Goal: Task Accomplishment & Management: Manage account settings

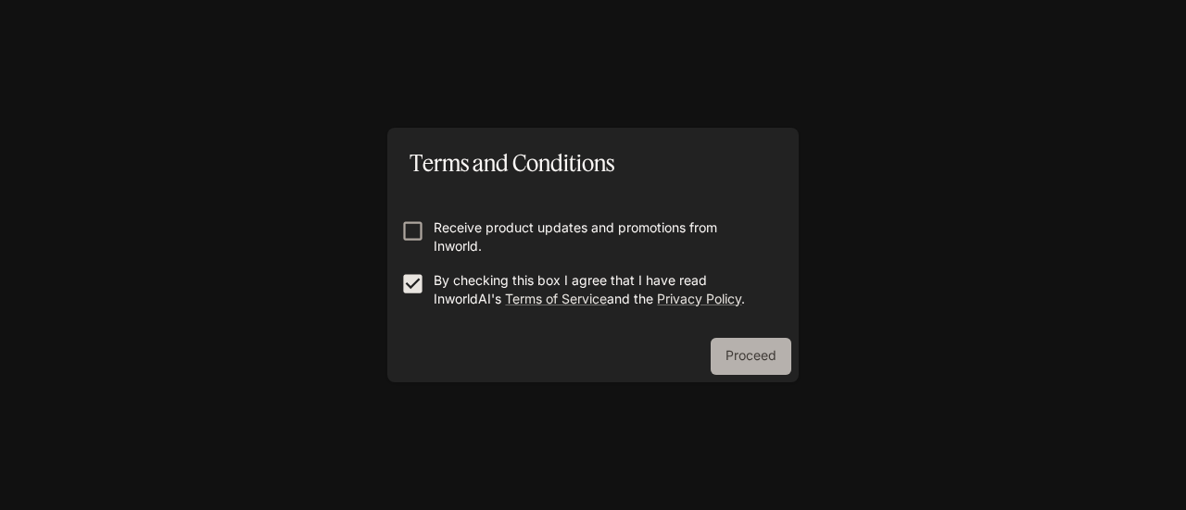
click at [759, 358] on button "Proceed" at bounding box center [750, 356] width 81 height 37
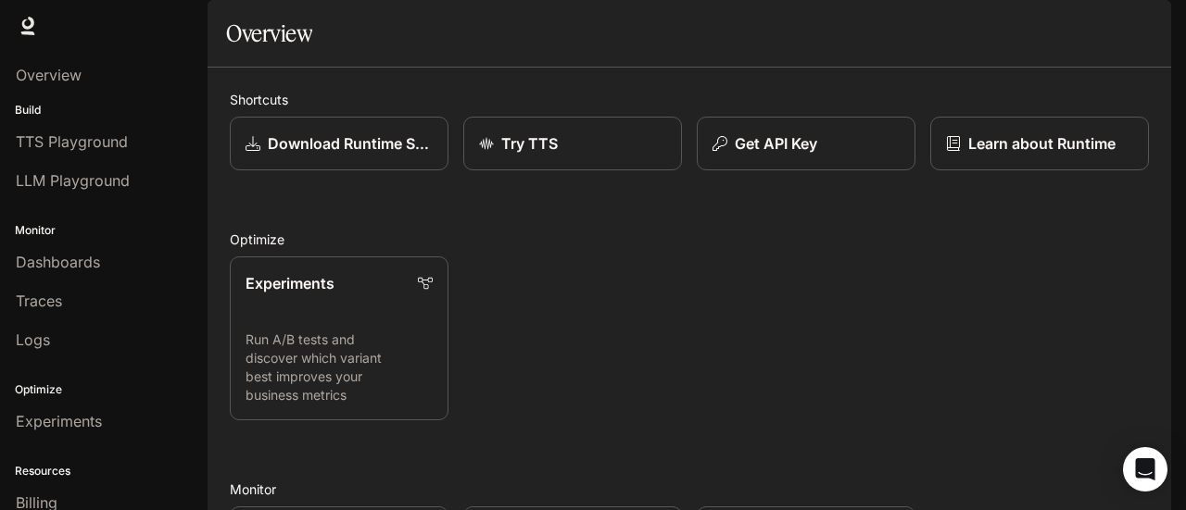
scroll to position [9, 0]
click at [577, 155] on div "Try TTS" at bounding box center [572, 143] width 189 height 22
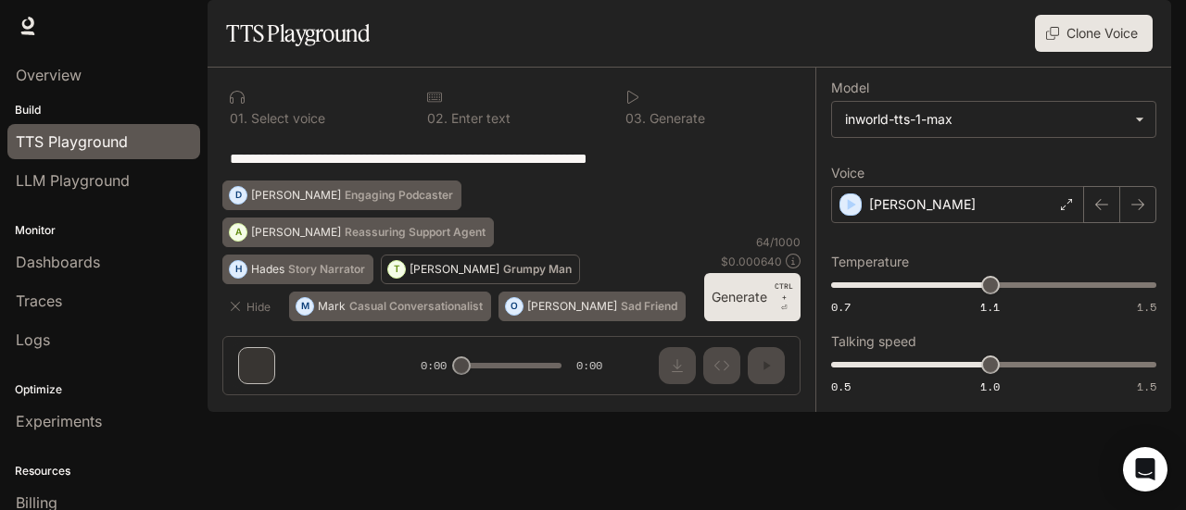
click at [499, 284] on button "T [PERSON_NAME] Man" at bounding box center [480, 270] width 199 height 30
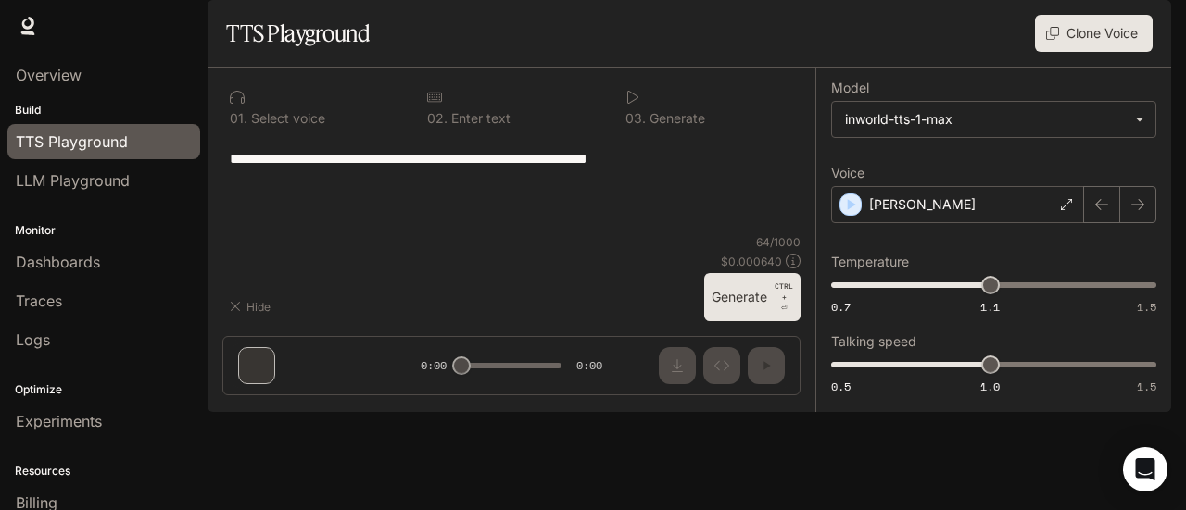
type textarea "**********"
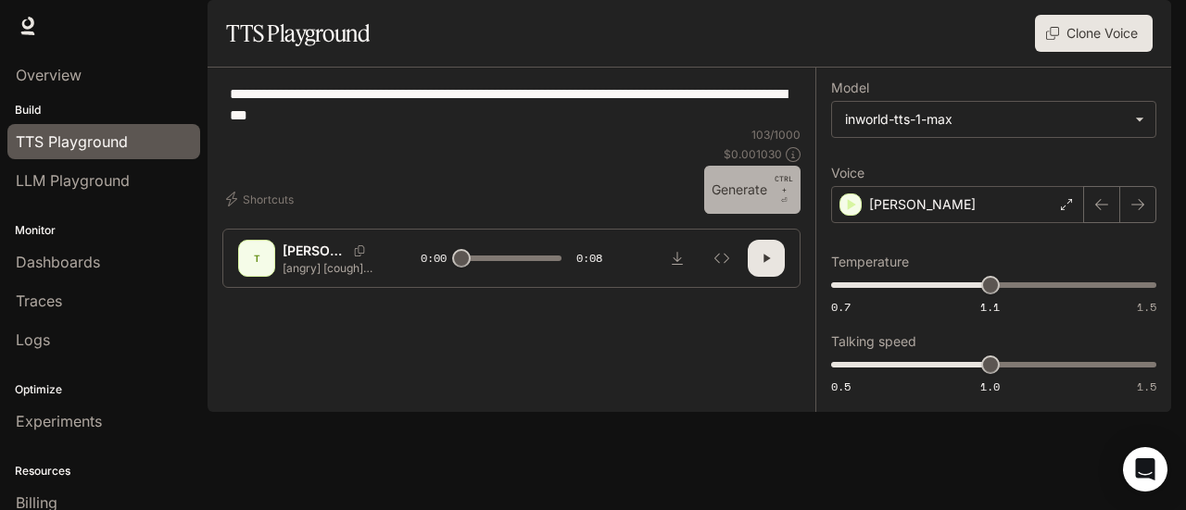
click at [733, 214] on button "Generate CTRL + ⏎" at bounding box center [752, 190] width 96 height 48
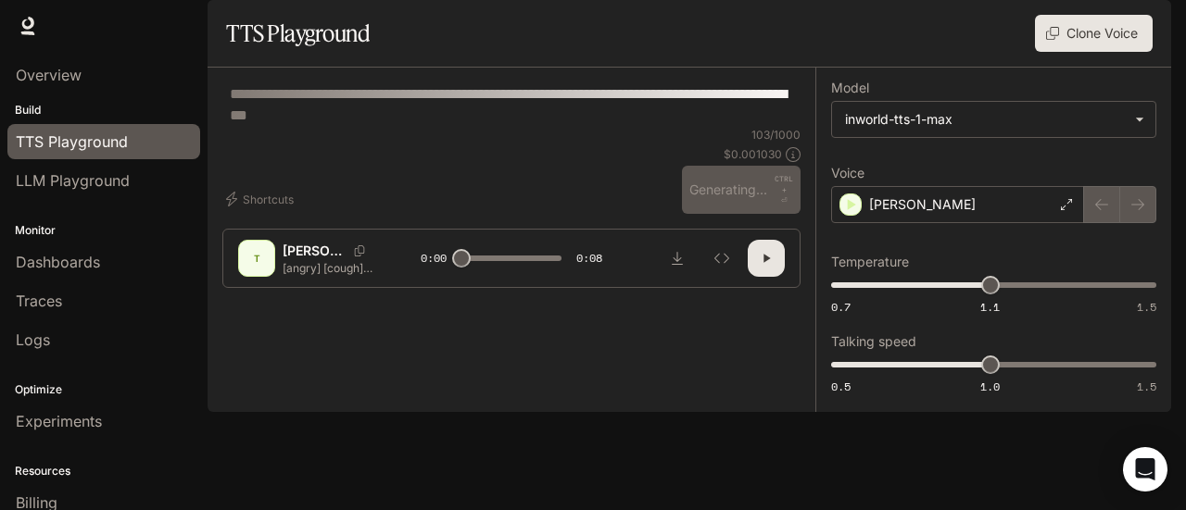
click at [722, 296] on div at bounding box center [511, 240] width 445 height 111
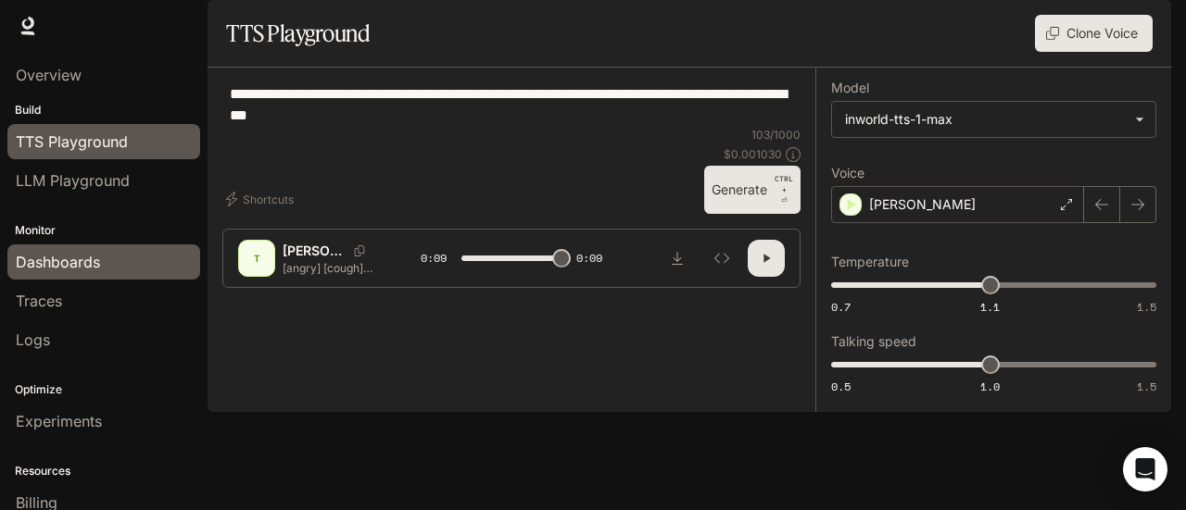
type input "*"
click at [72, 257] on span "Dashboards" at bounding box center [58, 262] width 84 height 22
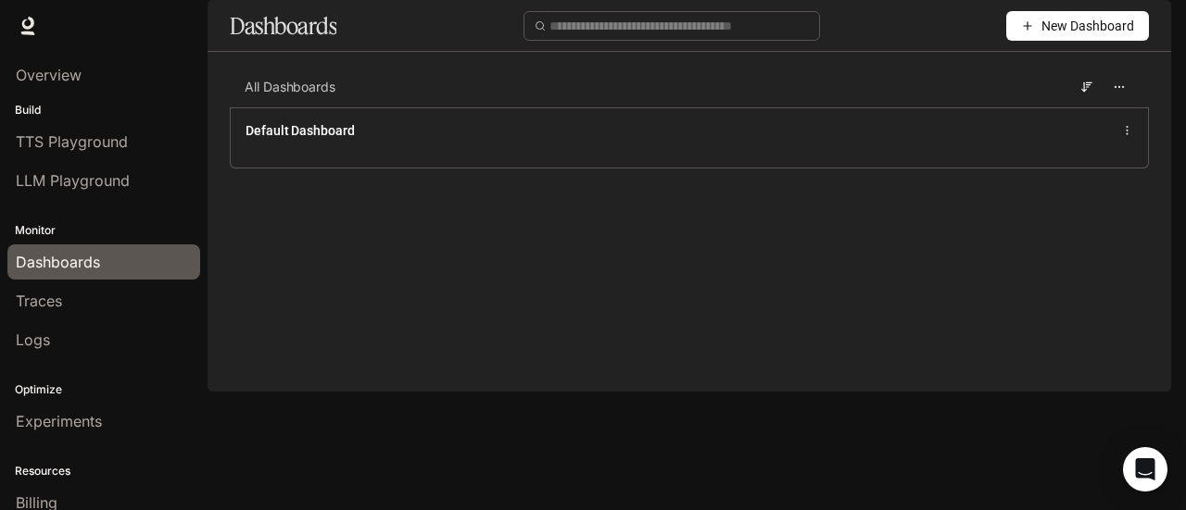
click at [1138, 29] on img "button" at bounding box center [1145, 26] width 26 height 26
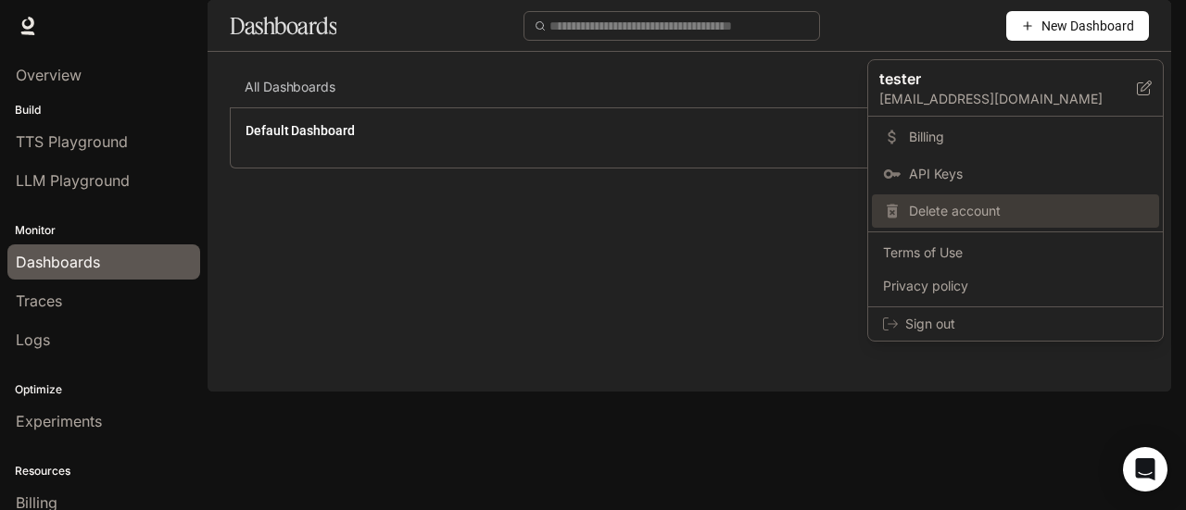
click at [962, 210] on span "Delete account" at bounding box center [1028, 211] width 239 height 19
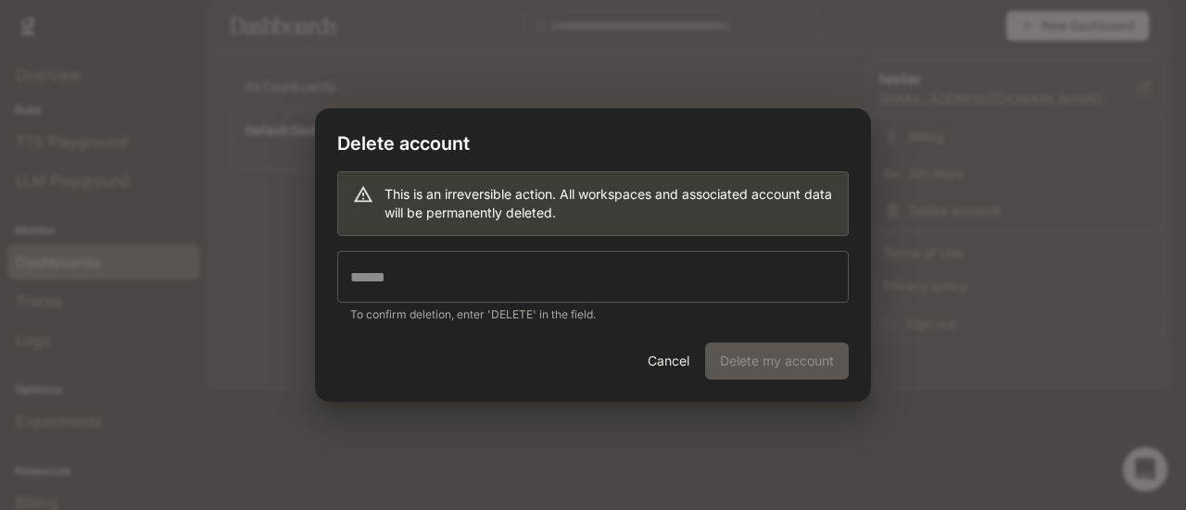
click at [638, 276] on input "text" at bounding box center [592, 277] width 511 height 52
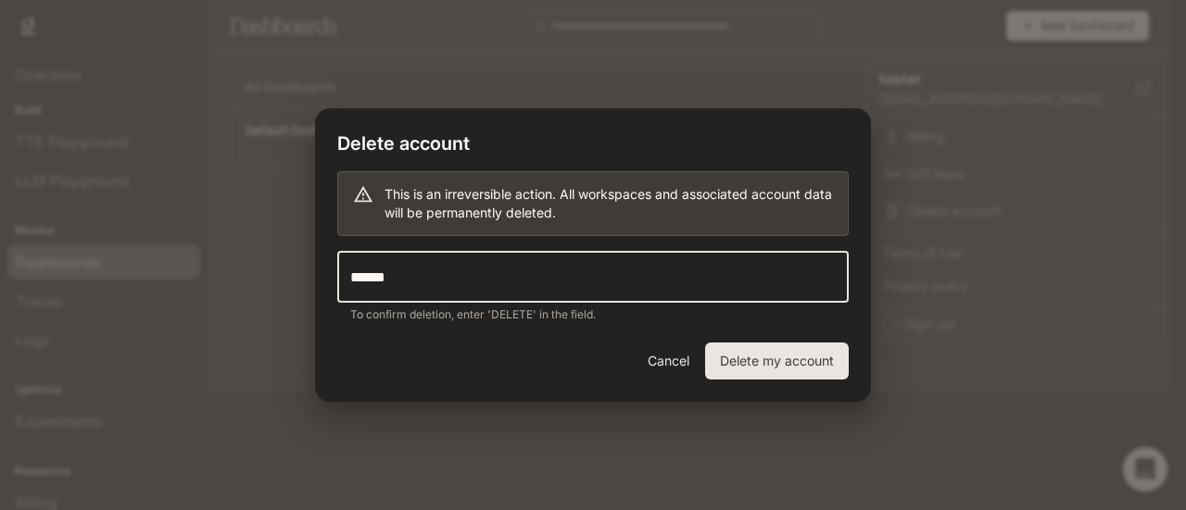
type input "******"
click at [748, 357] on button "Delete my account" at bounding box center [777, 361] width 144 height 37
